Goal: Navigation & Orientation: Go to known website

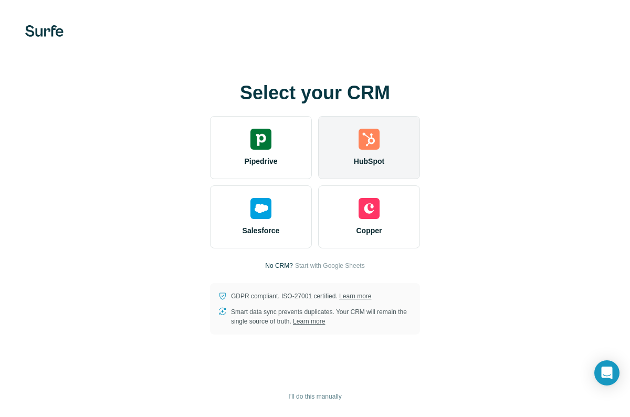
click at [382, 134] on div "HubSpot" at bounding box center [369, 147] width 102 height 63
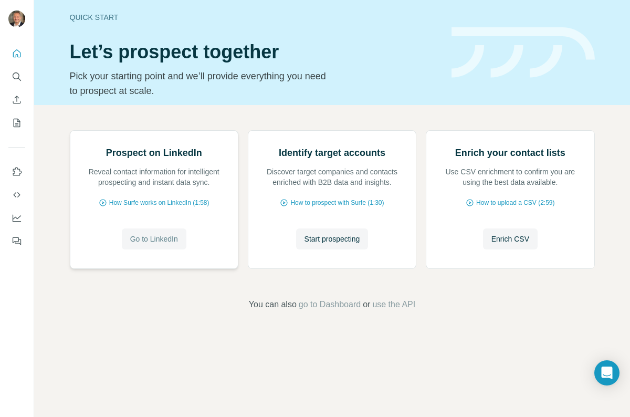
click at [149, 244] on span "Go to LinkedIn" at bounding box center [154, 239] width 48 height 10
